Goal: Navigation & Orientation: Understand site structure

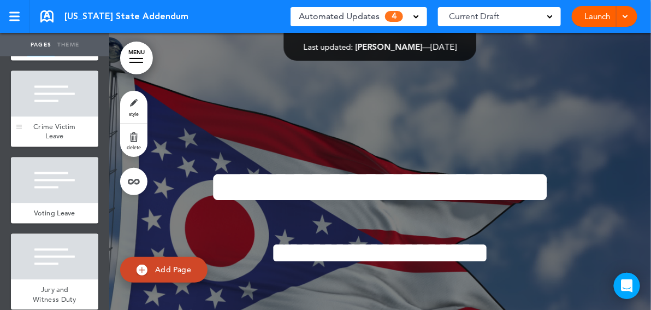
scroll to position [622, 0]
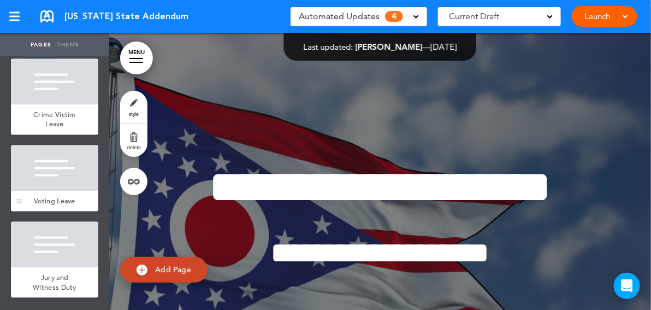
click at [51, 172] on div at bounding box center [54, 168] width 87 height 46
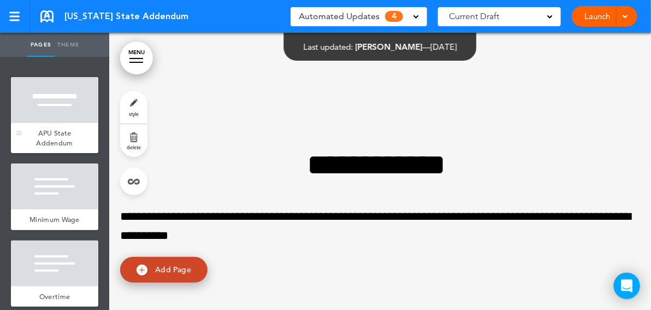
click at [63, 111] on div at bounding box center [54, 100] width 87 height 46
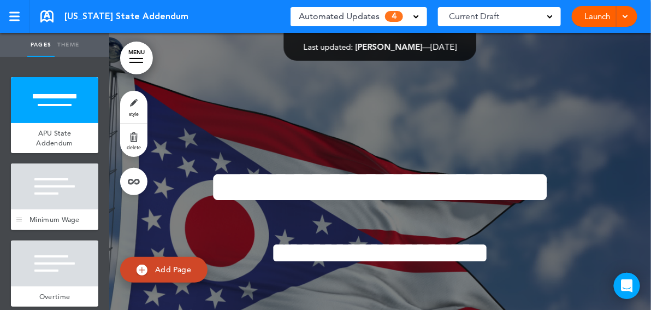
click at [47, 201] on div at bounding box center [54, 186] width 87 height 46
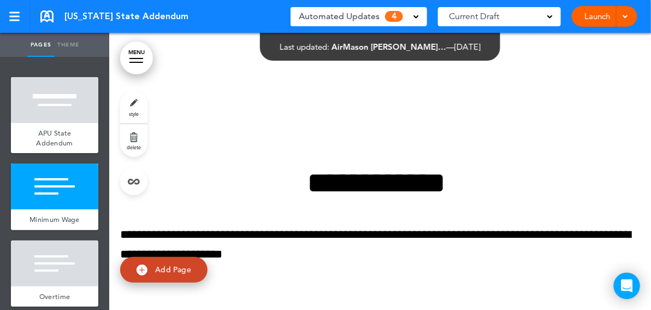
scroll to position [448, 0]
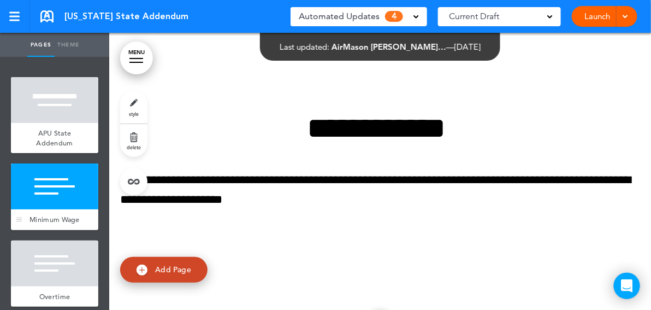
click at [48, 201] on div at bounding box center [54, 186] width 87 height 46
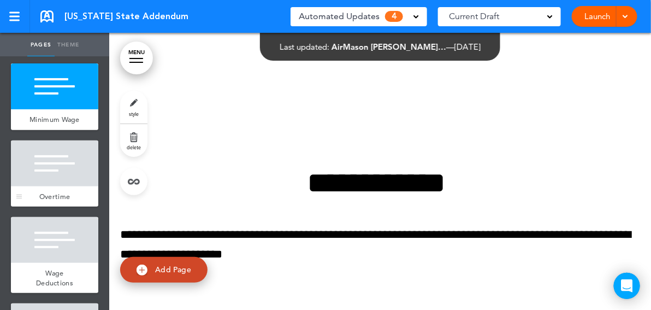
scroll to position [109, 0]
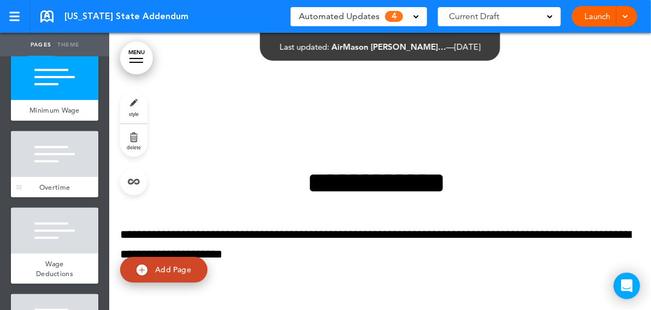
click at [62, 177] on div at bounding box center [54, 154] width 87 height 46
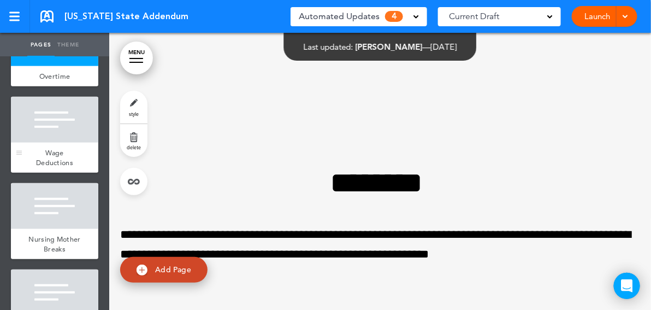
scroll to position [273, 0]
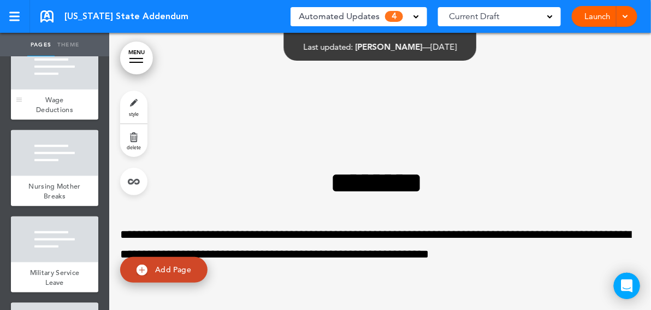
click at [51, 102] on div "Wage Deductions" at bounding box center [54, 105] width 87 height 30
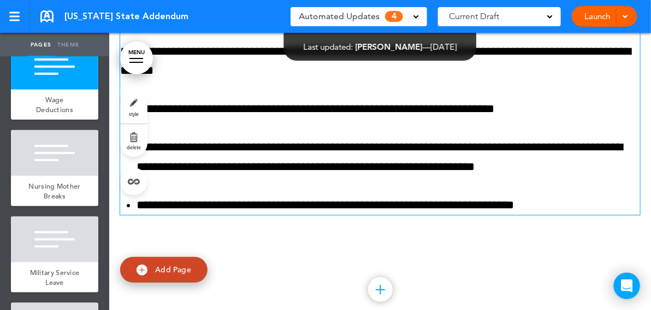
scroll to position [1290, 0]
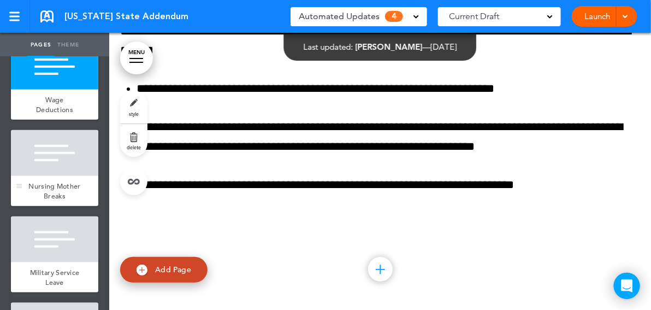
click at [49, 176] on div at bounding box center [54, 153] width 87 height 46
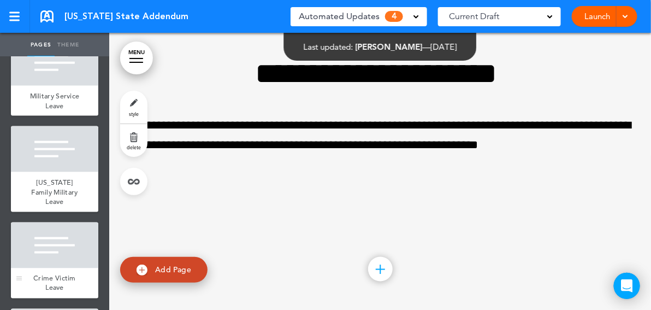
scroll to position [383, 0]
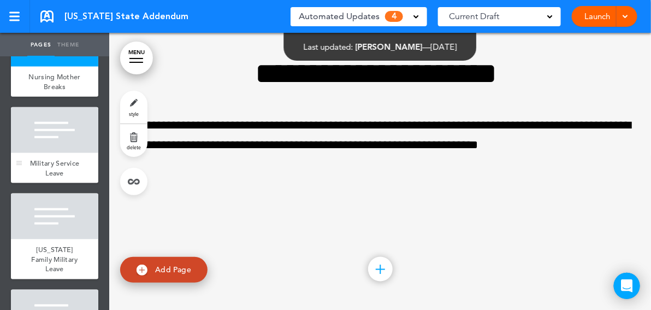
click at [72, 152] on div at bounding box center [54, 130] width 87 height 46
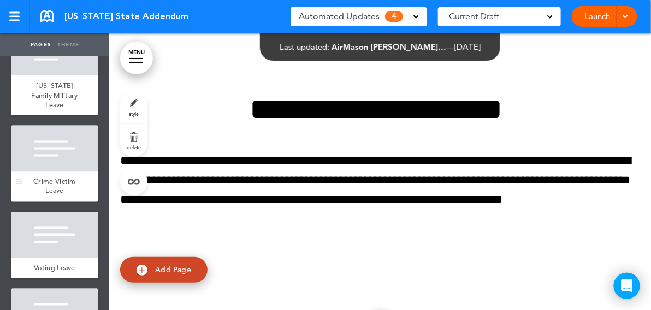
scroll to position [622, 0]
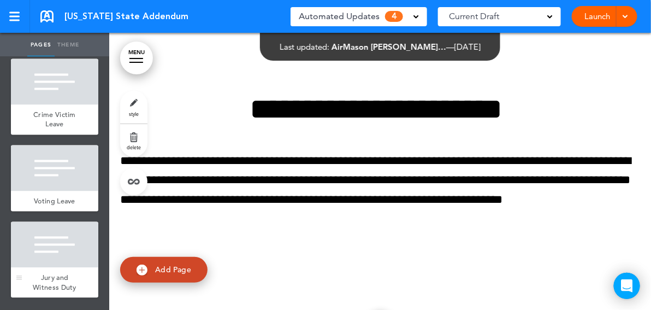
click at [54, 244] on div at bounding box center [54, 245] width 87 height 46
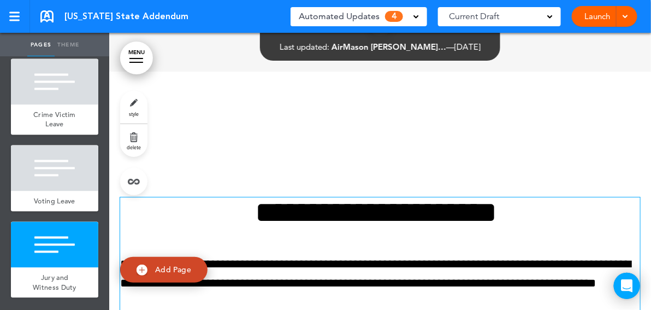
scroll to position [3606, 0]
